Goal: Information Seeking & Learning: Check status

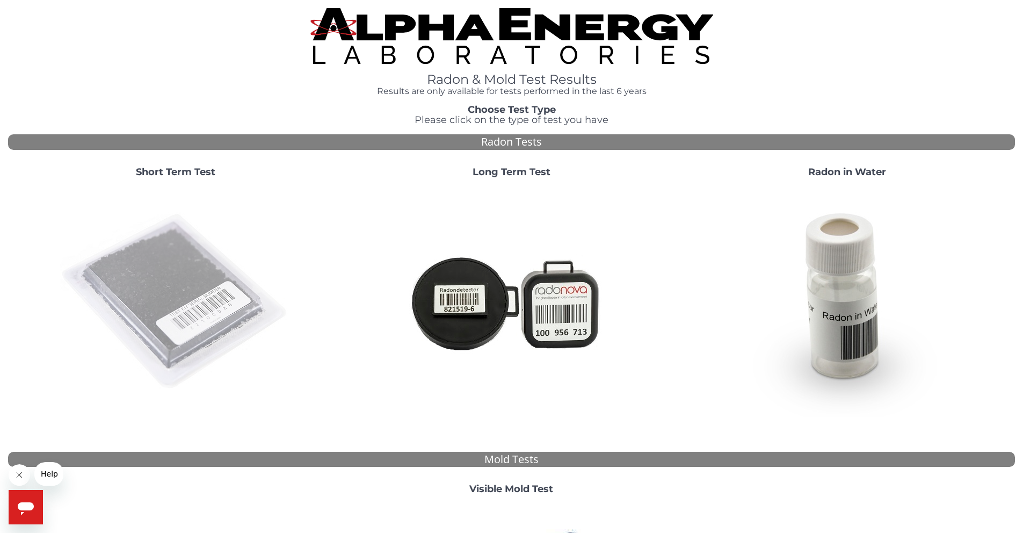
click at [188, 286] on img at bounding box center [175, 301] width 231 height 231
click at [212, 286] on img at bounding box center [175, 301] width 231 height 231
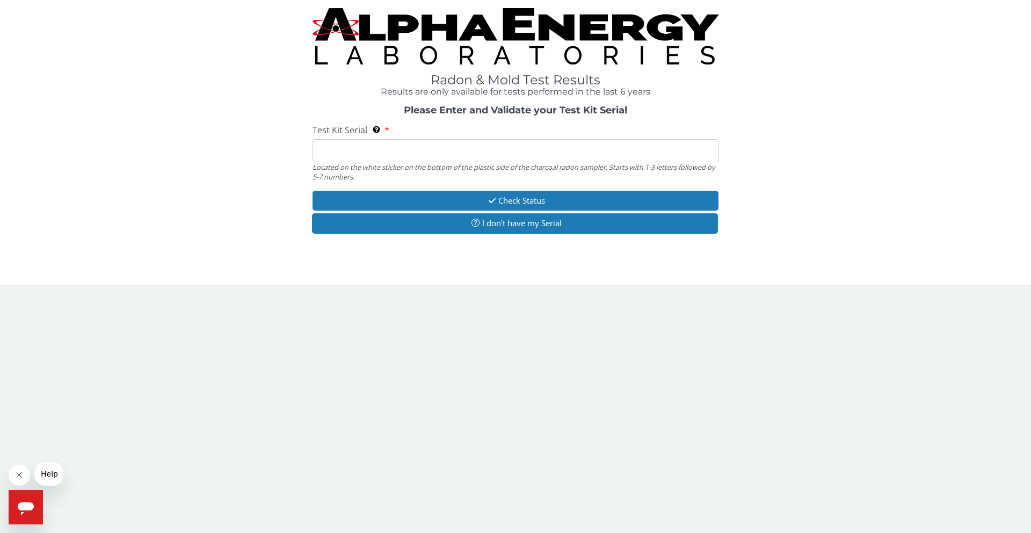
click at [442, 151] on input "Test Kit Serial Located on the white sticker on the bottom of the plastic side …" at bounding box center [515, 150] width 406 height 23
paste input "AA732386"
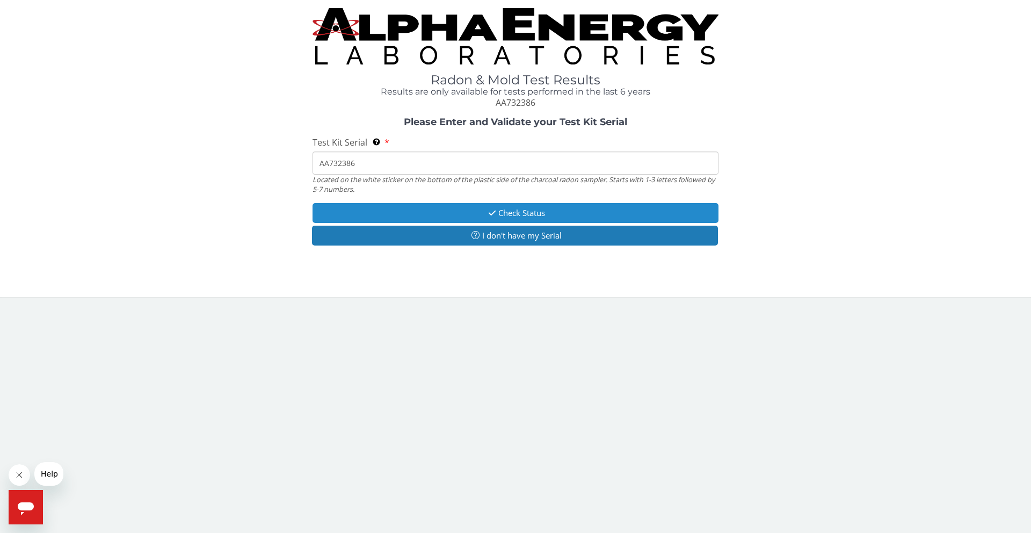
type input "AA732386"
click at [543, 212] on button "Check Status" at bounding box center [515, 213] width 406 height 20
